Goal: Find specific page/section: Find specific page/section

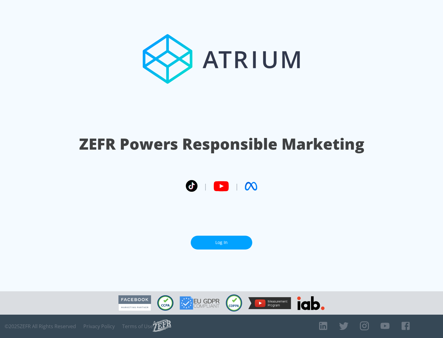
click at [221, 242] on link "Log In" at bounding box center [221, 243] width 61 height 14
